Goal: Transaction & Acquisition: Purchase product/service

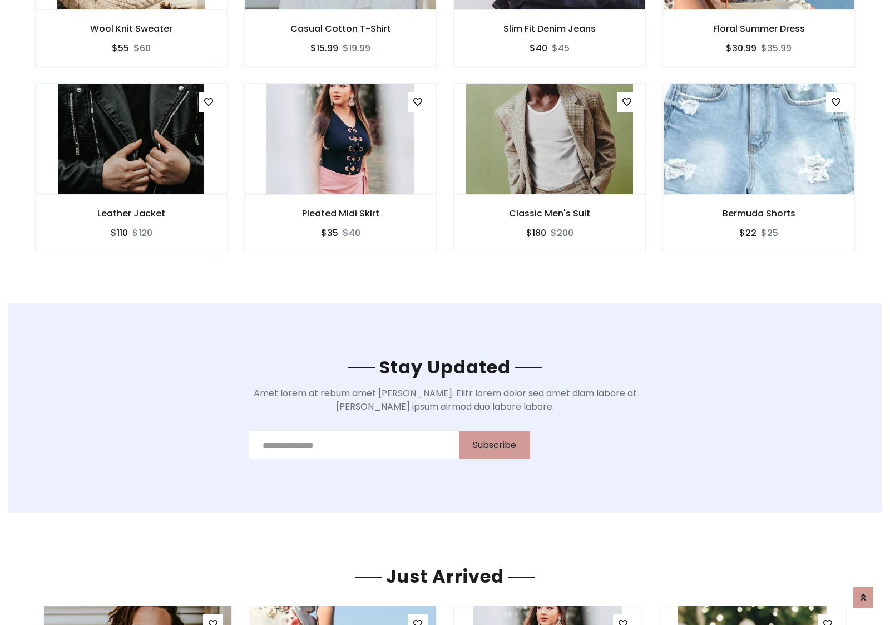
scroll to position [1675, 0]
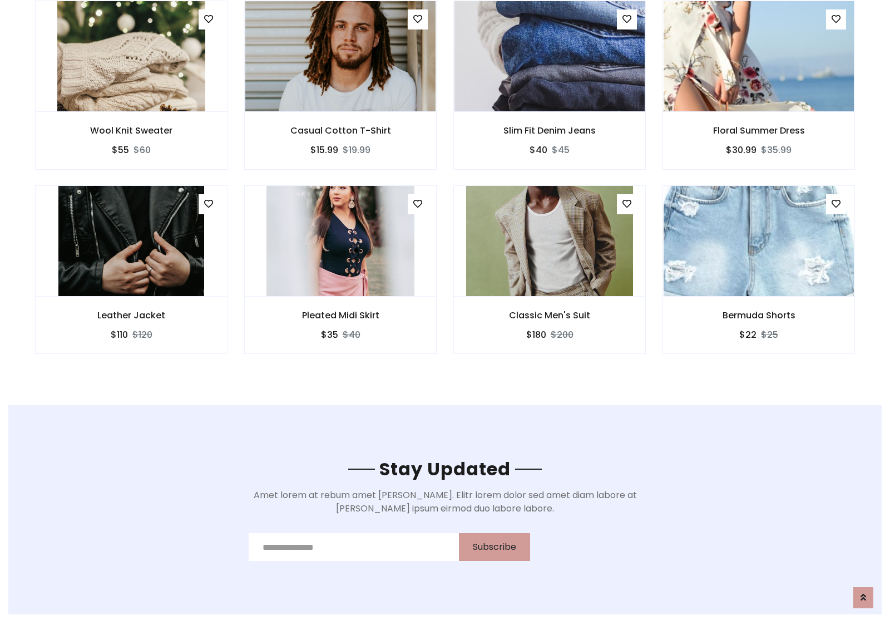
click at [445, 189] on div "Classic Men's Suit $180 $200" at bounding box center [549, 277] width 209 height 184
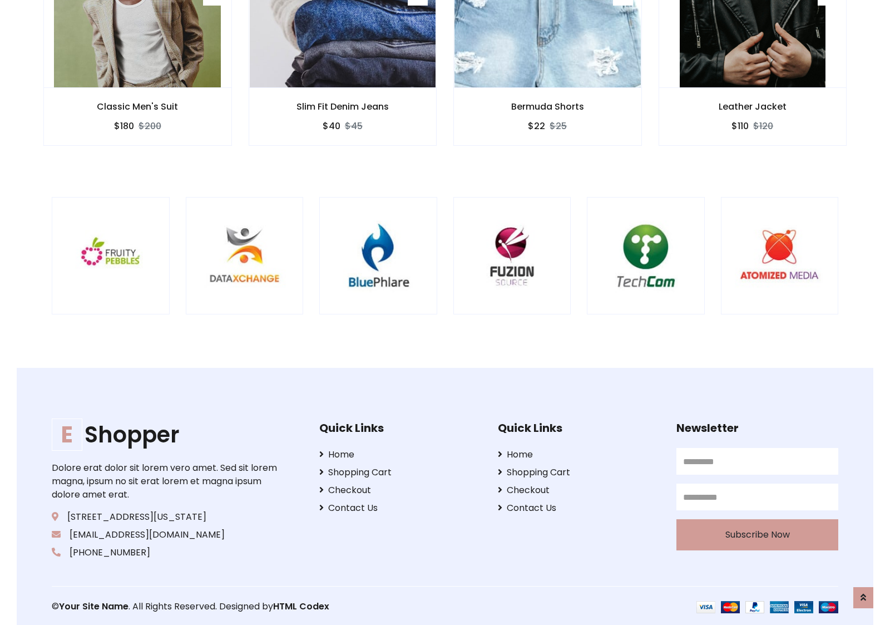
scroll to position [2117, 0]
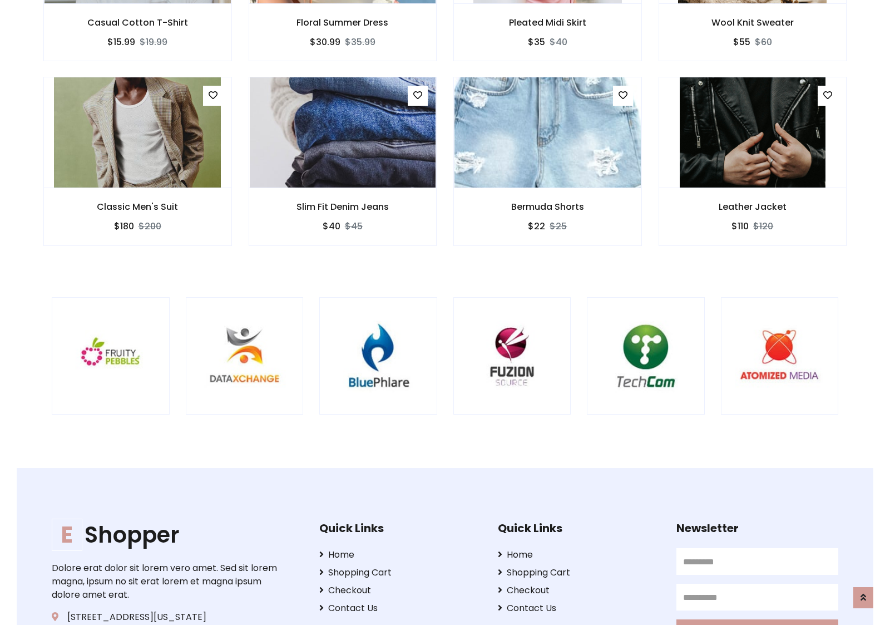
click at [445, 312] on div at bounding box center [586, 356] width 2675 height 118
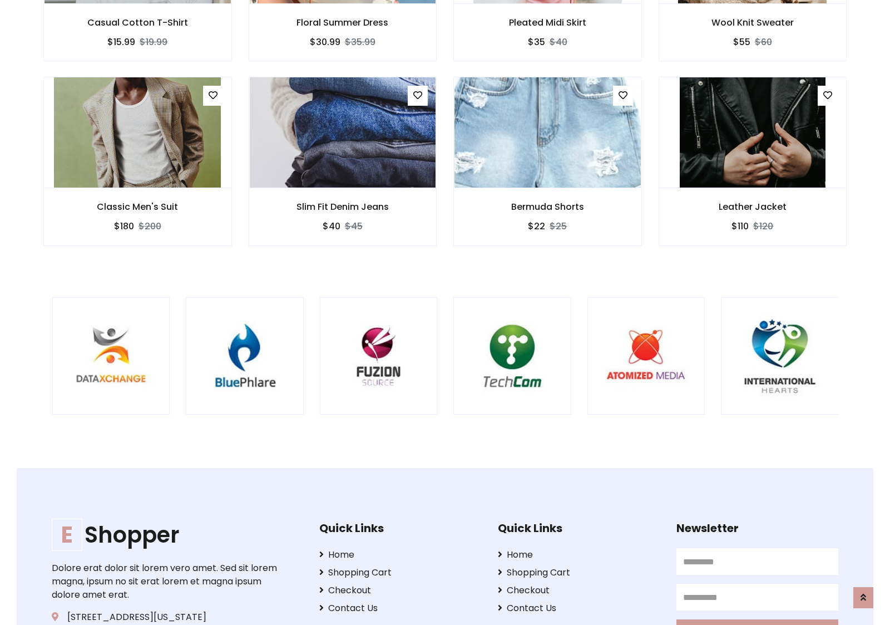
click at [445, 312] on div at bounding box center [453, 356] width 2675 height 118
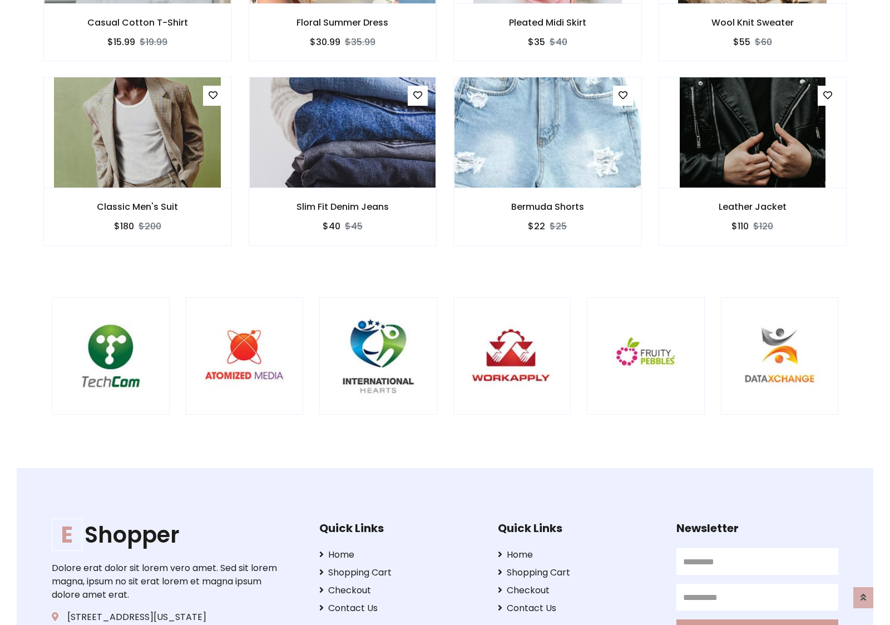
scroll to position [0, 0]
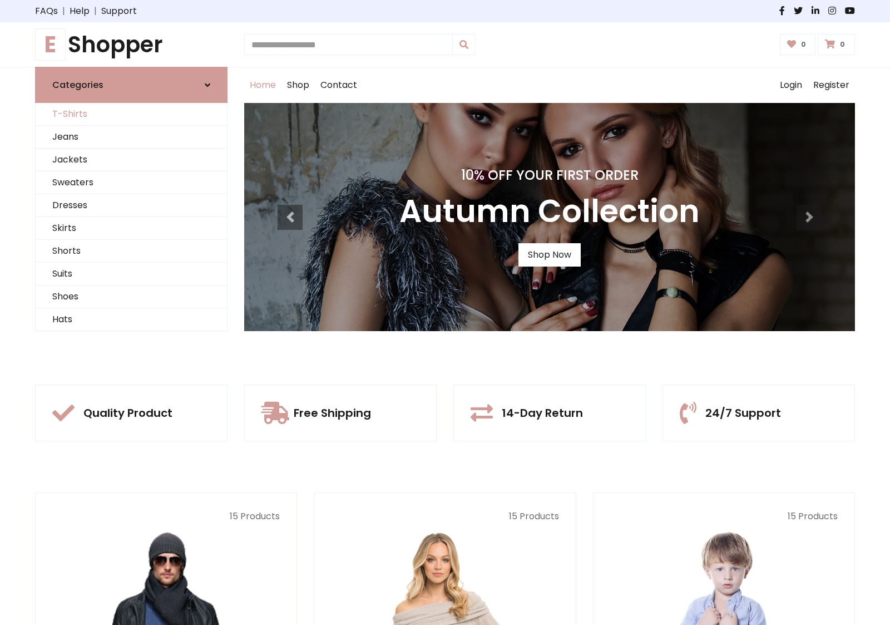
click at [131, 114] on link "T-Shirts" at bounding box center [131, 114] width 191 height 23
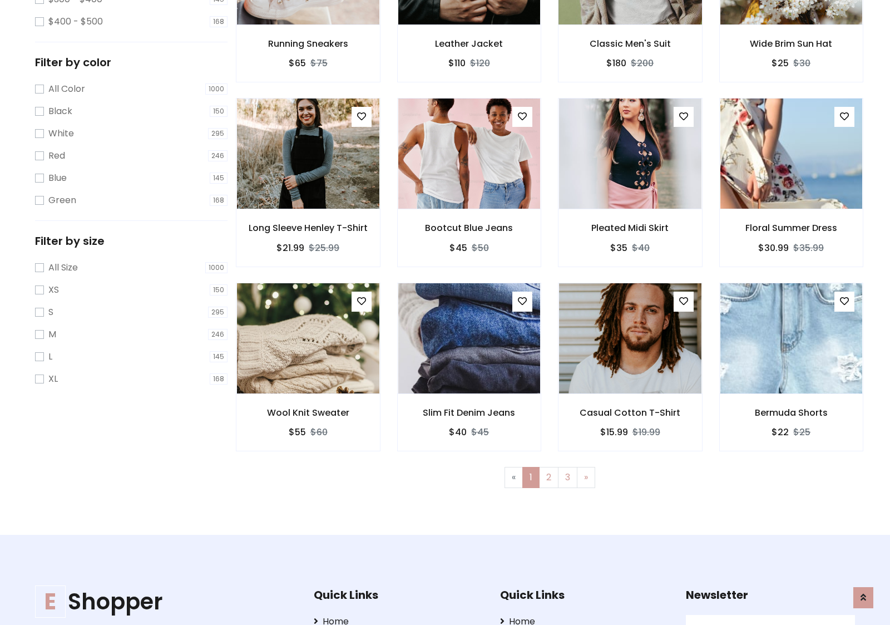
scroll to position [304, 0]
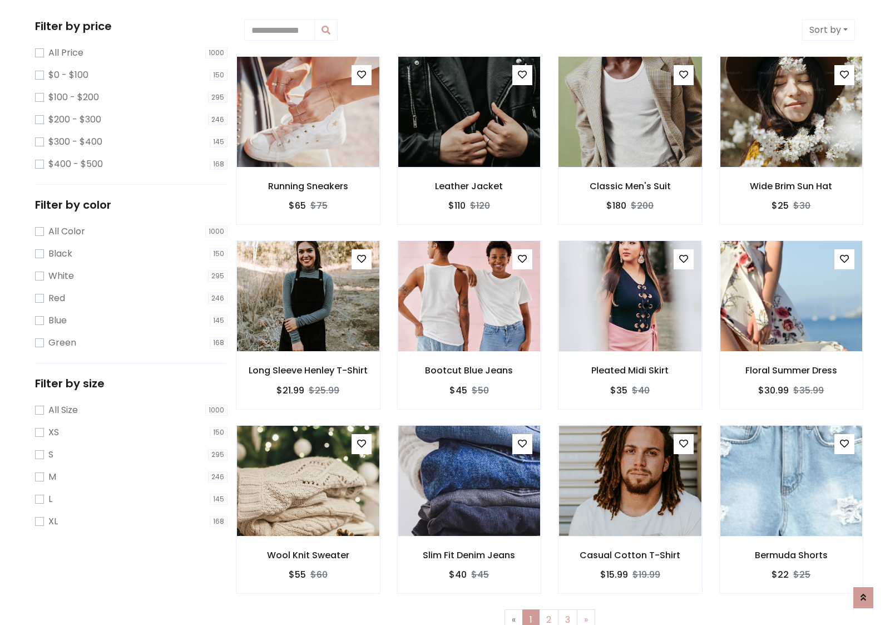
click at [630, 112] on img at bounding box center [629, 111] width 171 height 267
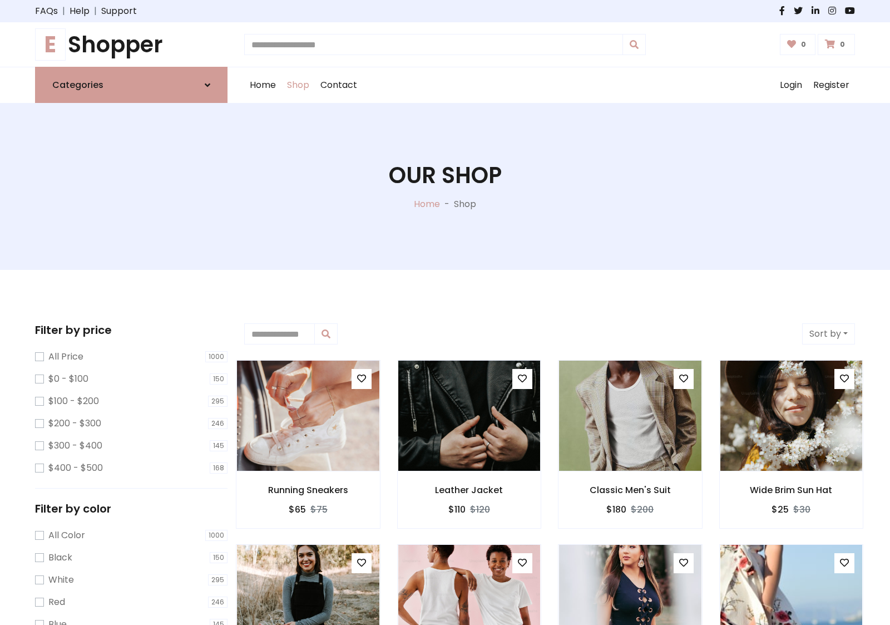
click at [131, 44] on h1 "E Shopper" at bounding box center [131, 44] width 192 height 27
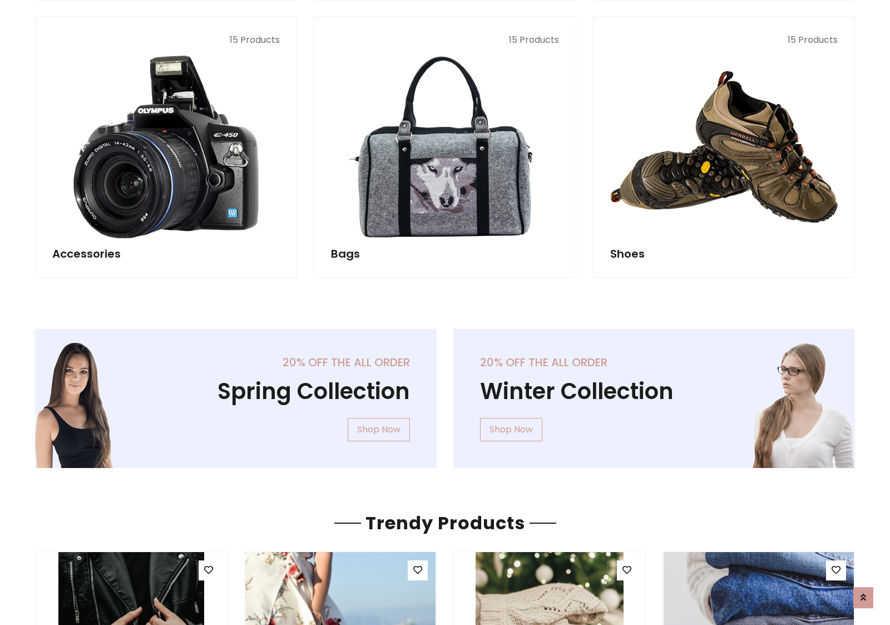
scroll to position [1081, 0]
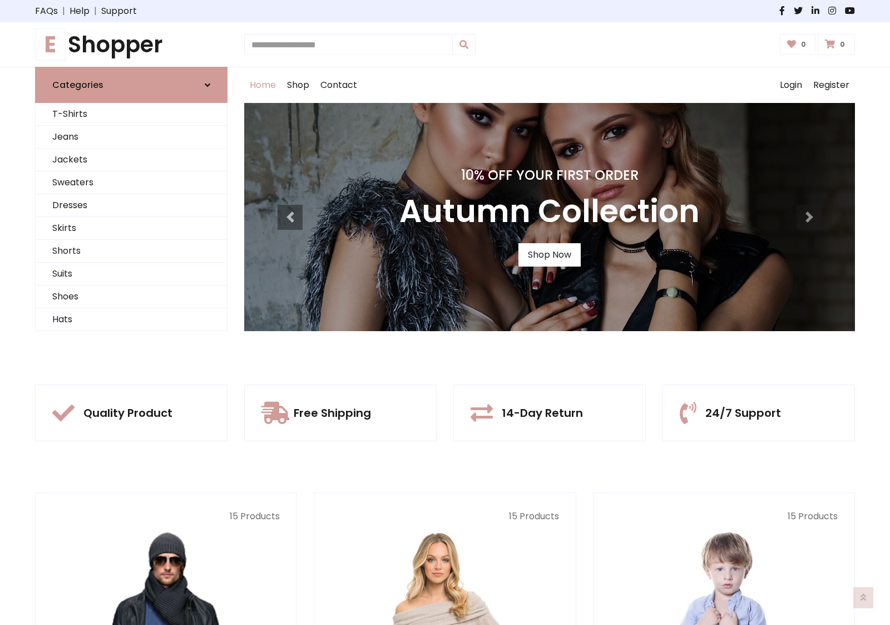
scroll to position [365, 0]
